Goal: Entertainment & Leisure: Consume media (video, audio)

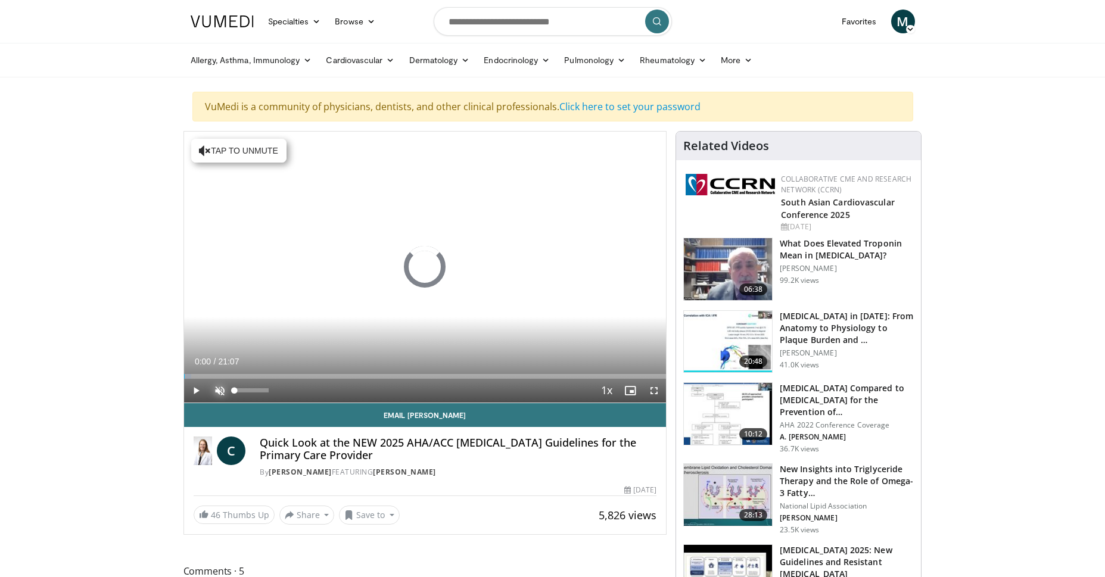
click at [220, 386] on span "Video Player" at bounding box center [220, 391] width 24 height 24
